Goal: Navigation & Orientation: Find specific page/section

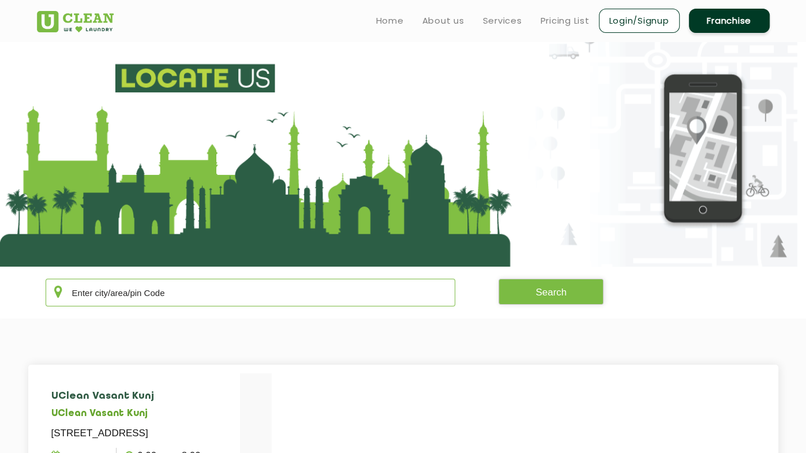
click at [225, 295] on input "text" at bounding box center [251, 293] width 410 height 28
type input "4"
click at [179, 295] on input "text" at bounding box center [251, 293] width 410 height 28
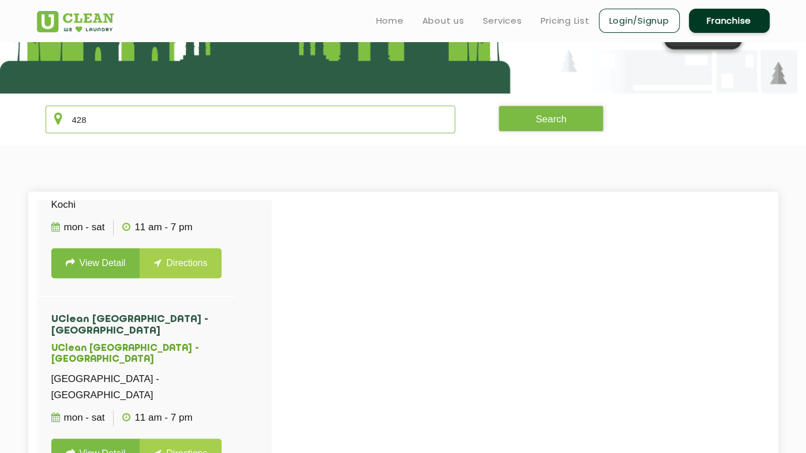
scroll to position [164, 0]
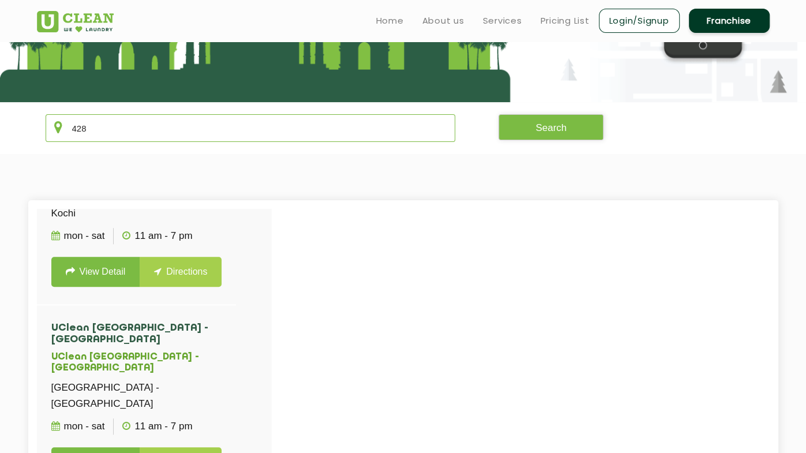
click at [163, 129] on input "428" at bounding box center [251, 128] width 410 height 28
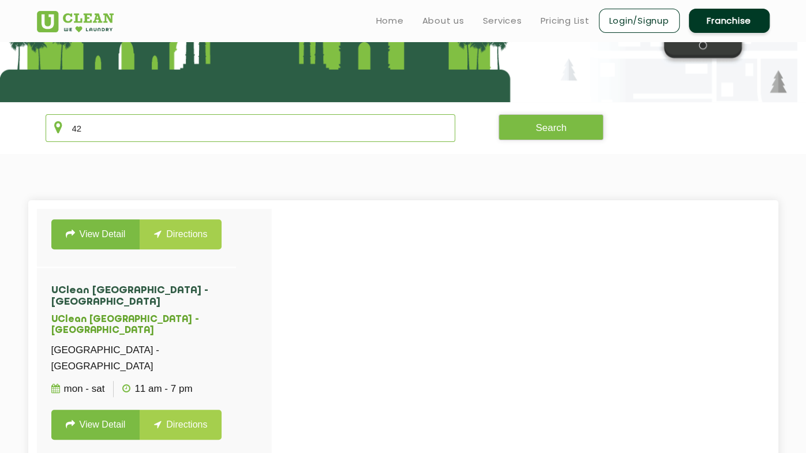
type input "4"
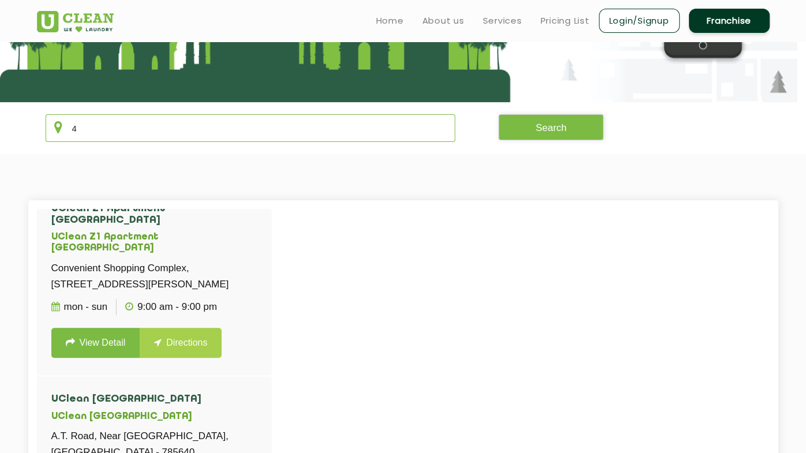
scroll to position [59041, 0]
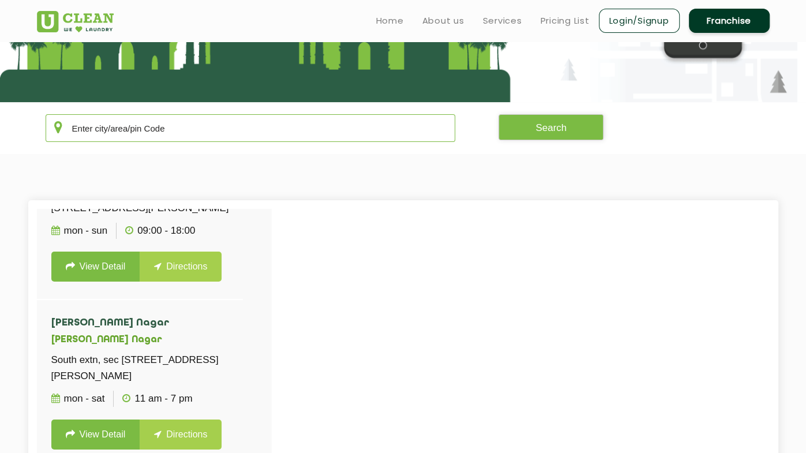
type input "l"
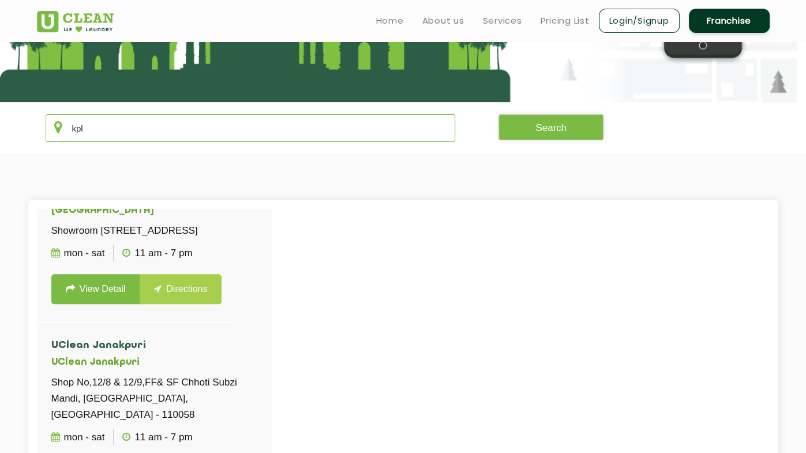
scroll to position [0, 0]
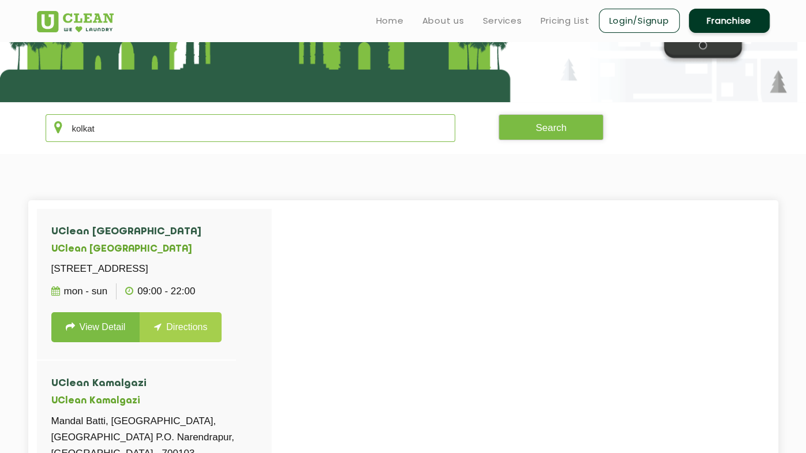
type input "[GEOGRAPHIC_DATA]"
click at [114, 123] on input "[GEOGRAPHIC_DATA]" at bounding box center [251, 128] width 410 height 28
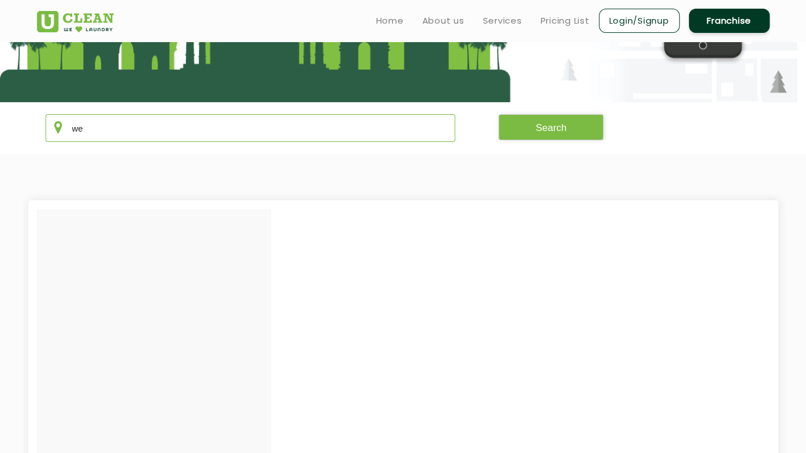
type input "w"
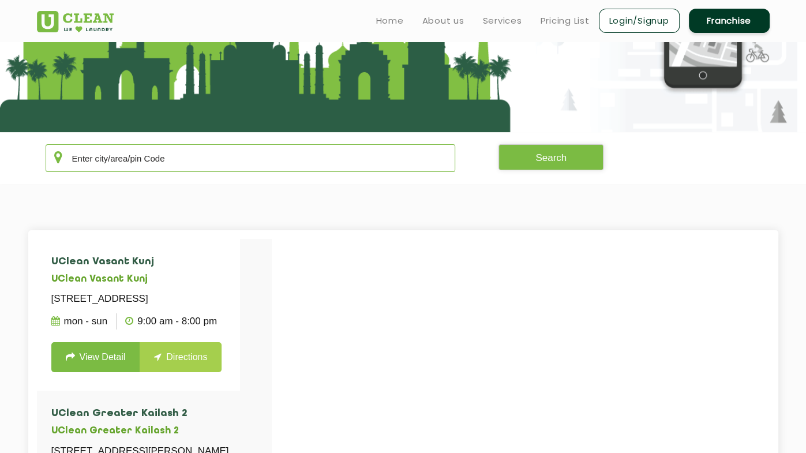
scroll to position [129, 0]
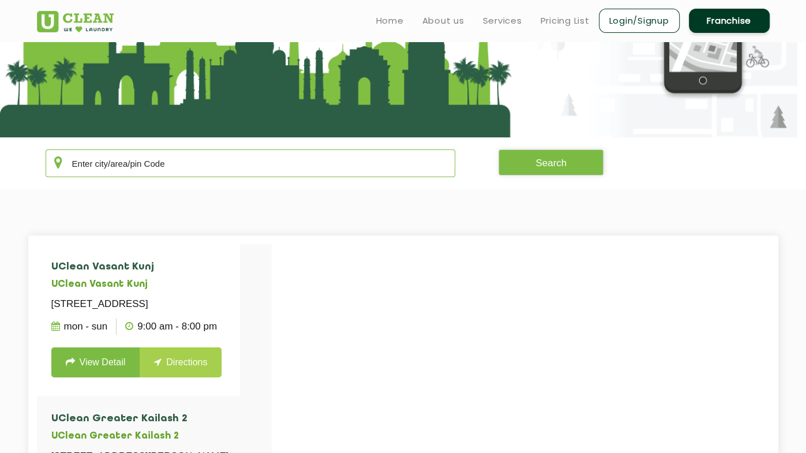
click at [104, 169] on input "text" at bounding box center [251, 163] width 410 height 28
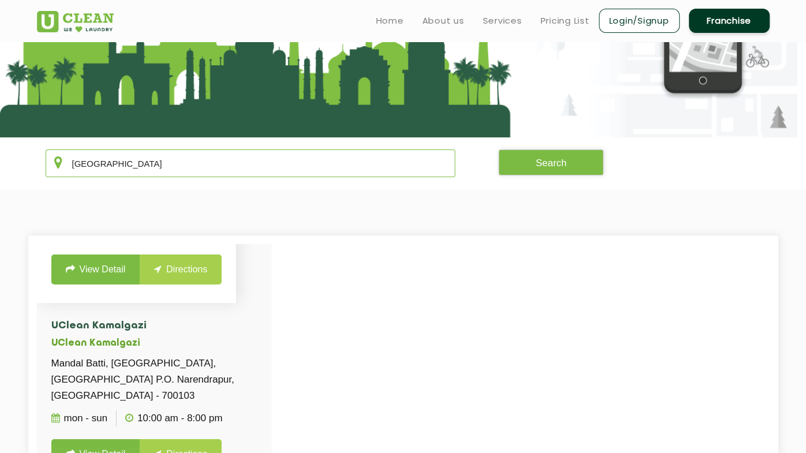
scroll to position [0, 0]
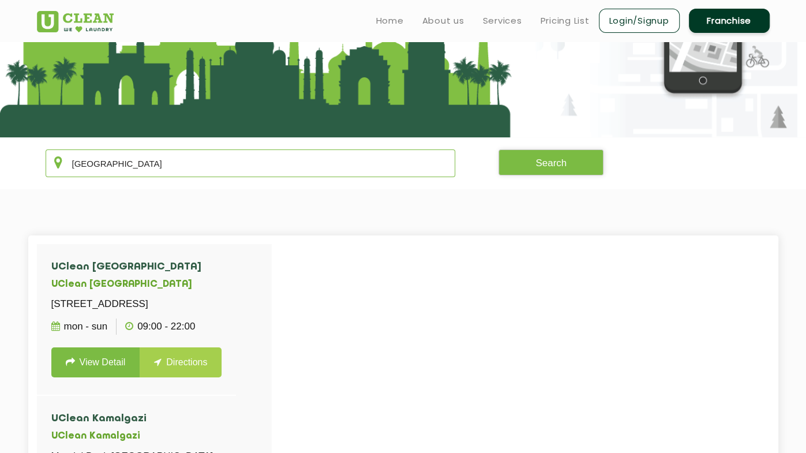
click at [220, 162] on input "[GEOGRAPHIC_DATA]" at bounding box center [251, 163] width 410 height 28
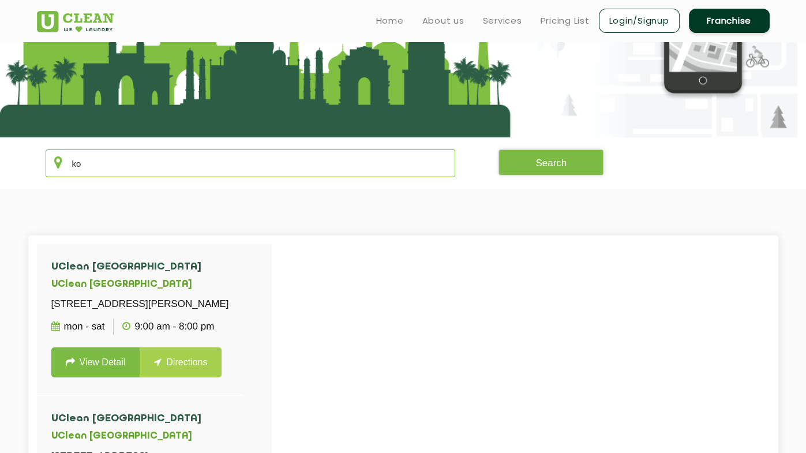
type input "k"
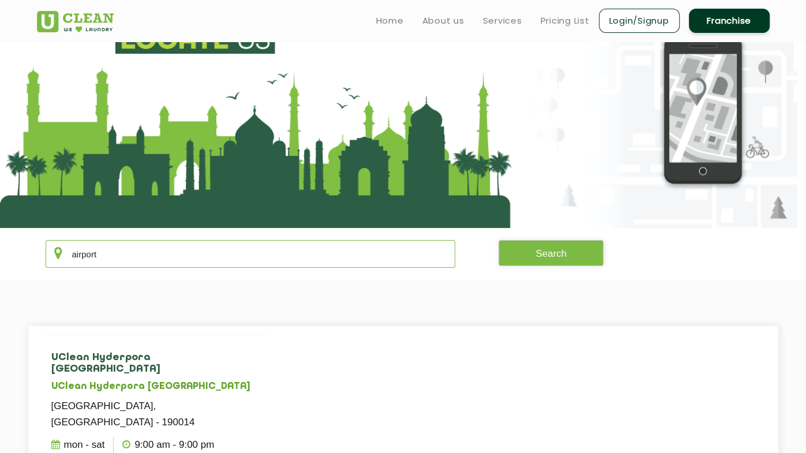
scroll to position [32, 0]
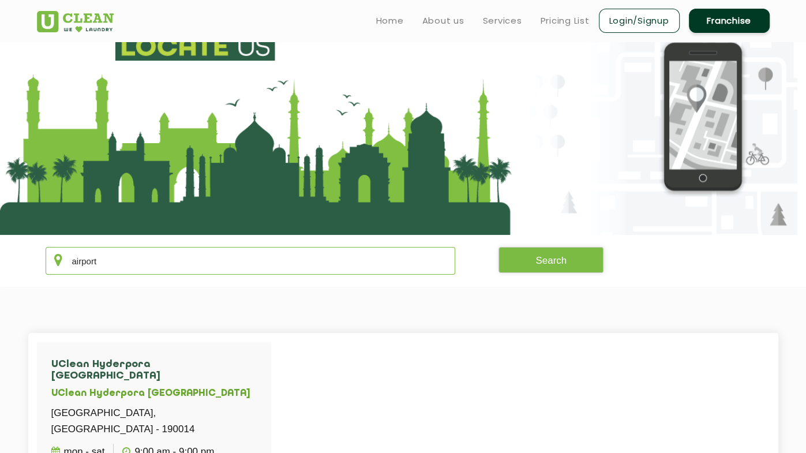
click at [132, 264] on input "airport" at bounding box center [251, 261] width 410 height 28
type input "a"
